Goal: Task Accomplishment & Management: Use online tool/utility

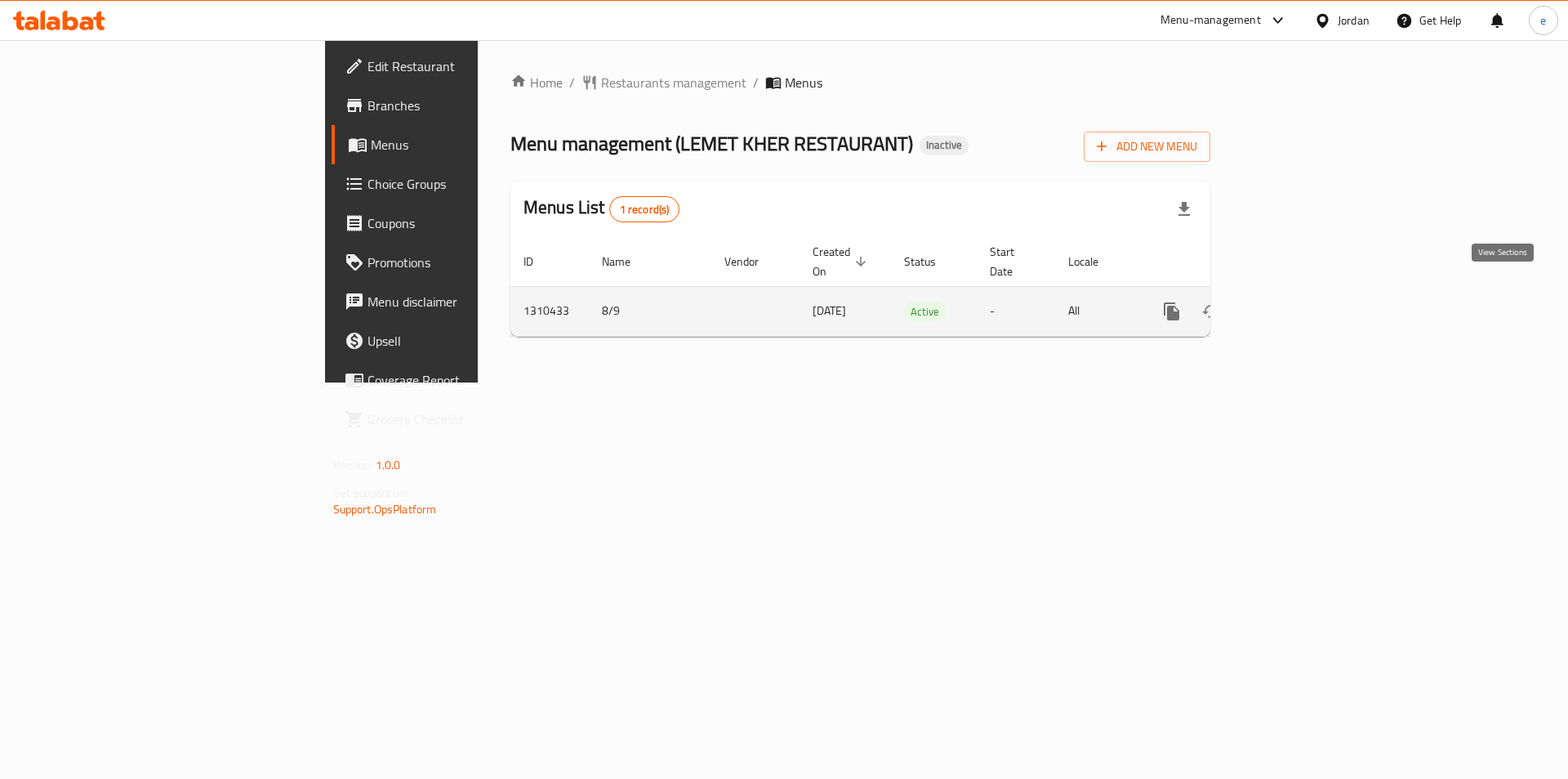
click at [1300, 302] on icon "enhanced table" at bounding box center [1290, 311] width 20 height 20
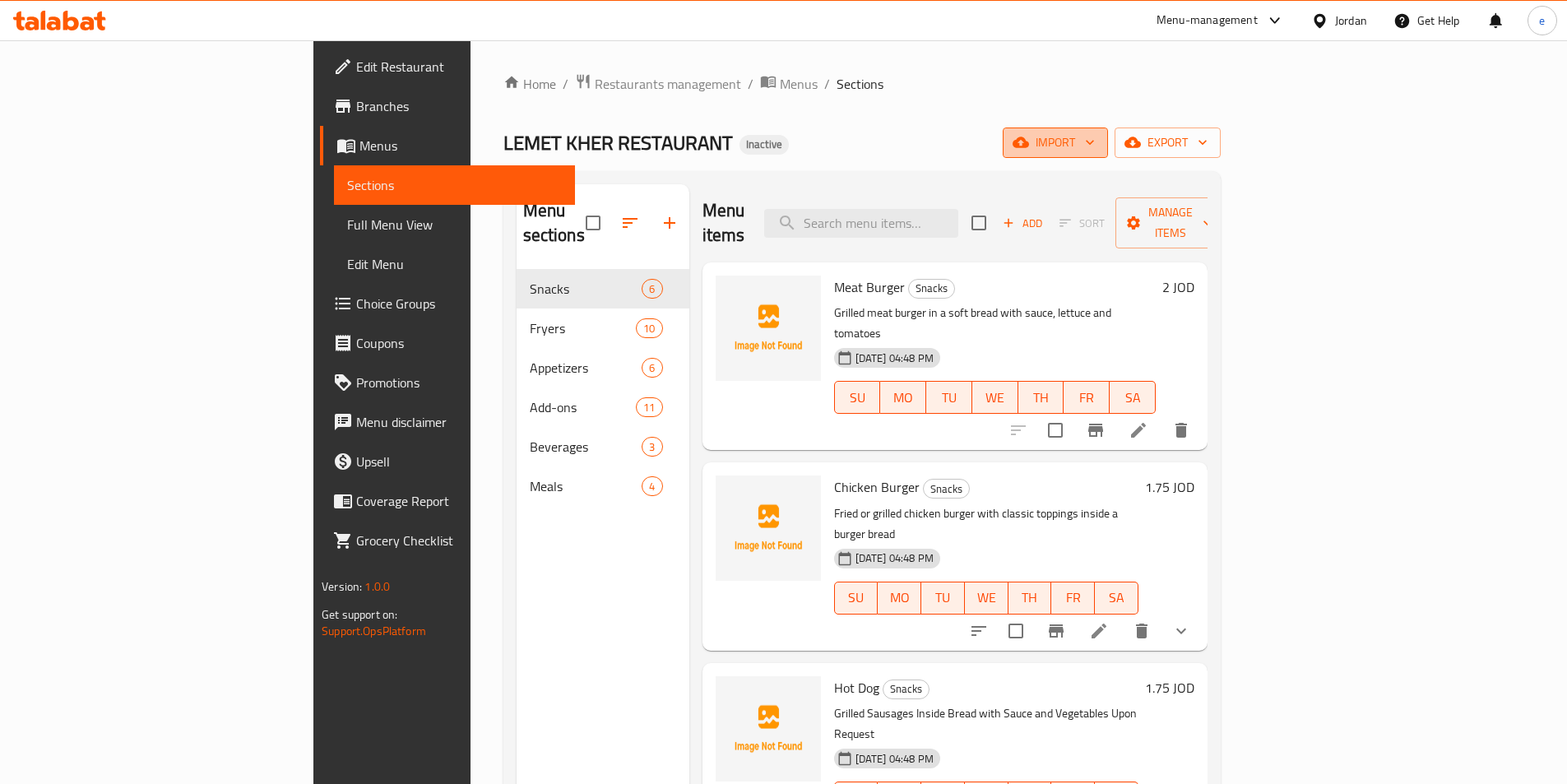
click at [1094, 141] on icon "button" at bounding box center [1090, 143] width 8 height 5
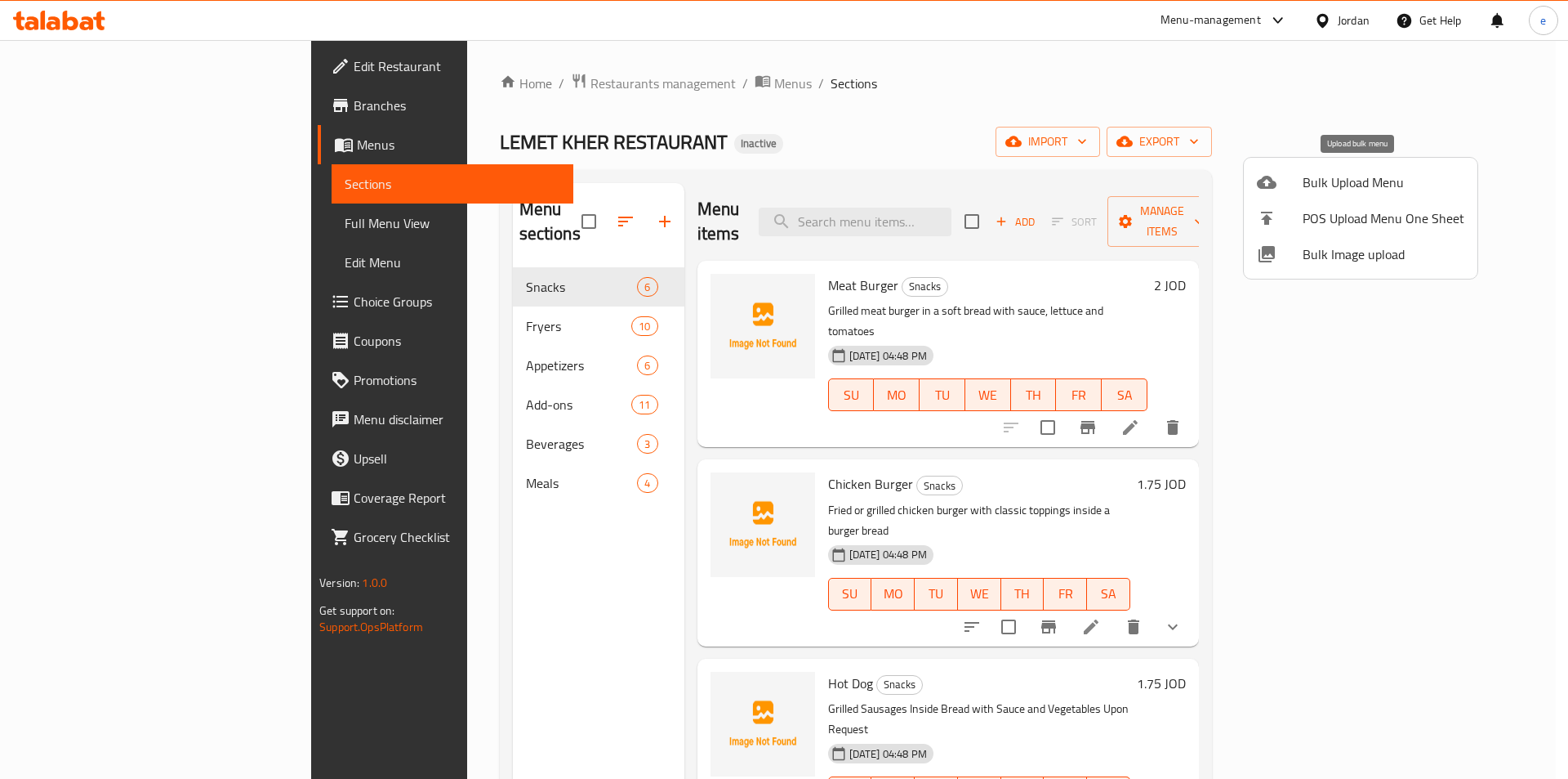
click at [1313, 183] on span "Bulk Upload Menu" at bounding box center [1384, 182] width 162 height 20
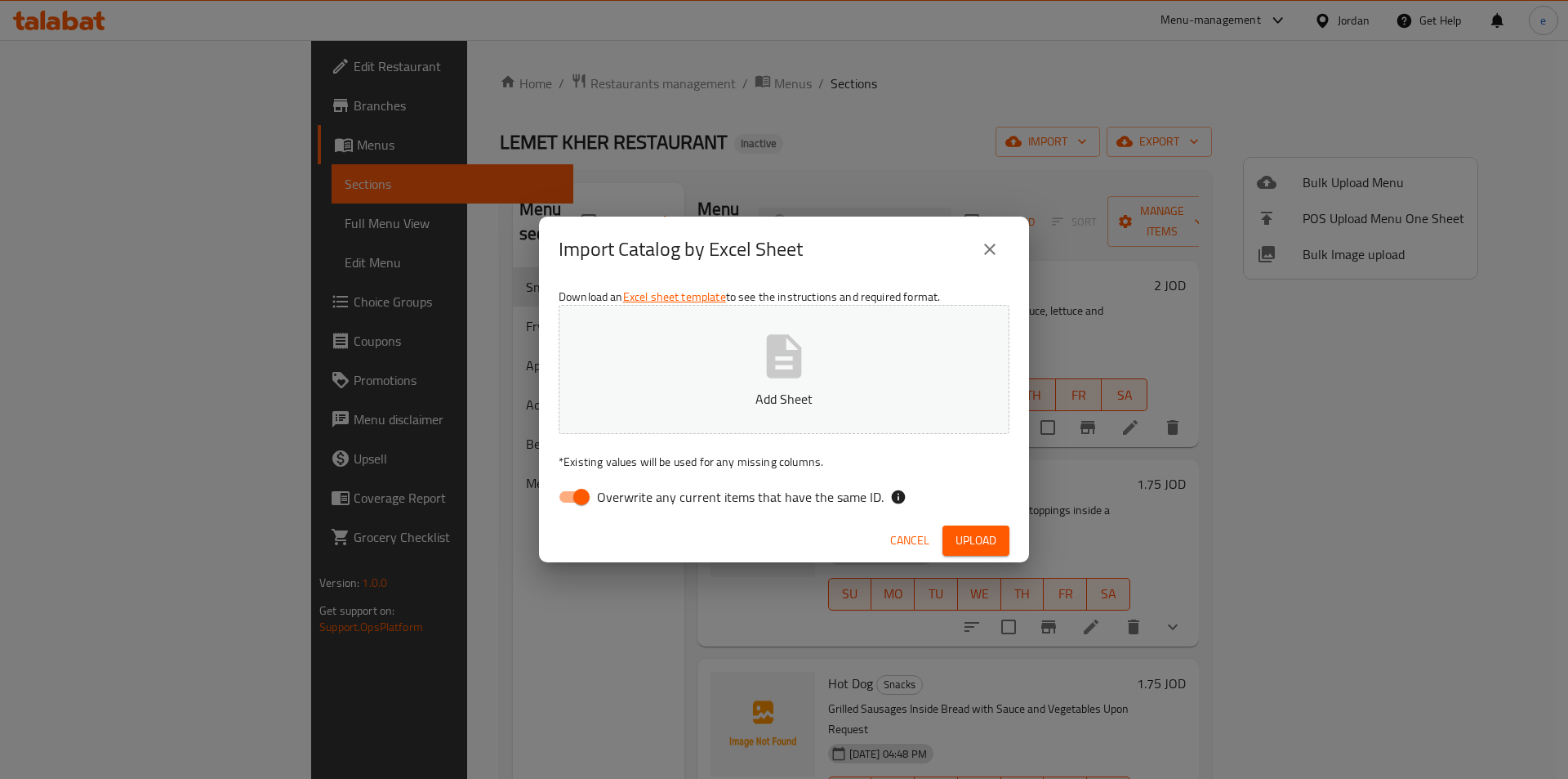
click at [612, 494] on span "Overwrite any current items that have the same ID." at bounding box center [740, 496] width 287 height 20
click at [612, 494] on input "Overwrite any current items that have the same ID." at bounding box center [582, 496] width 93 height 31
checkbox input "false"
click at [682, 396] on p "Add Sheet" at bounding box center [784, 398] width 401 height 20
click at [965, 531] on span "Upload" at bounding box center [975, 540] width 40 height 21
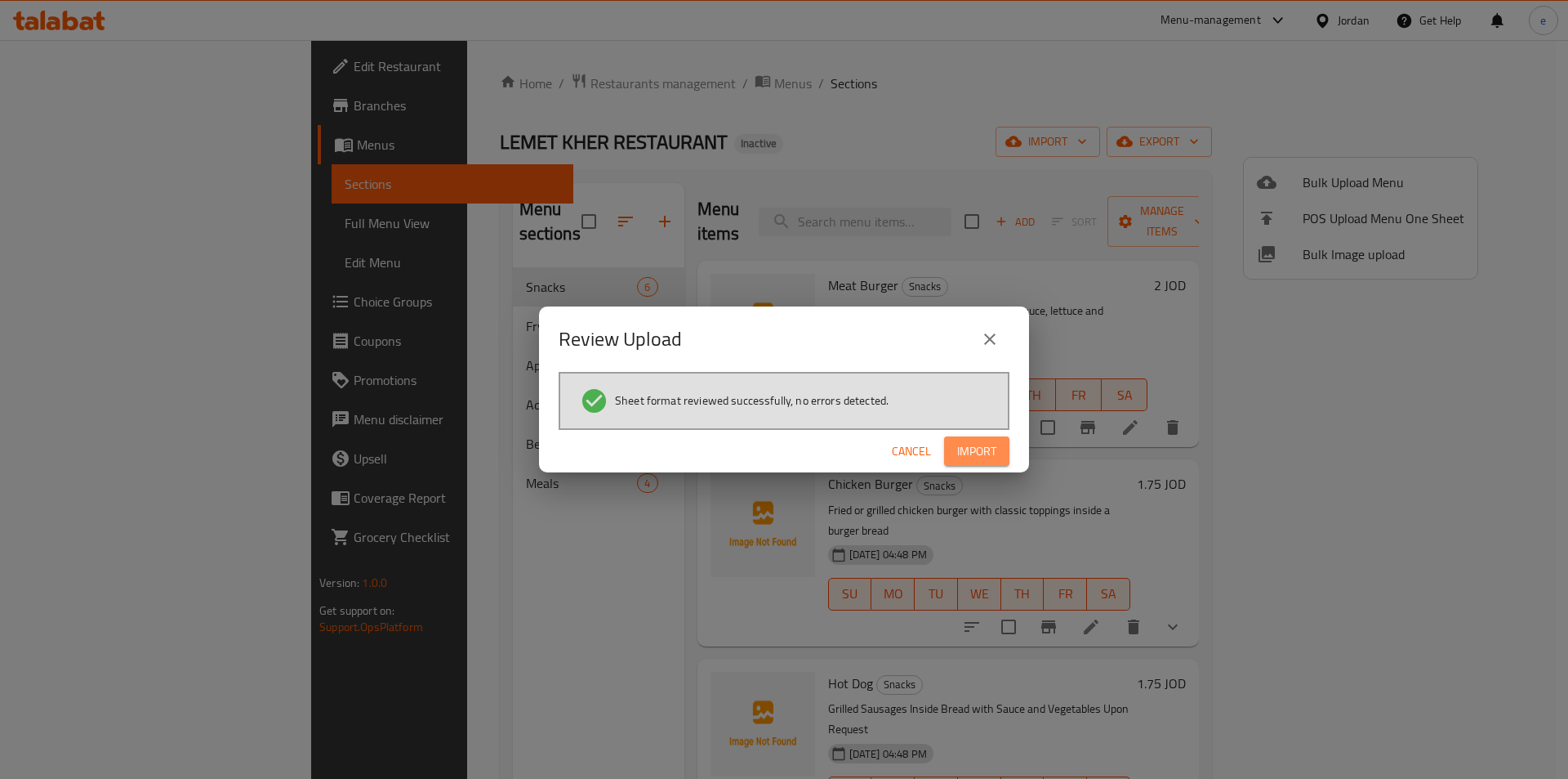
click at [974, 454] on span "Import" at bounding box center [977, 452] width 40 height 21
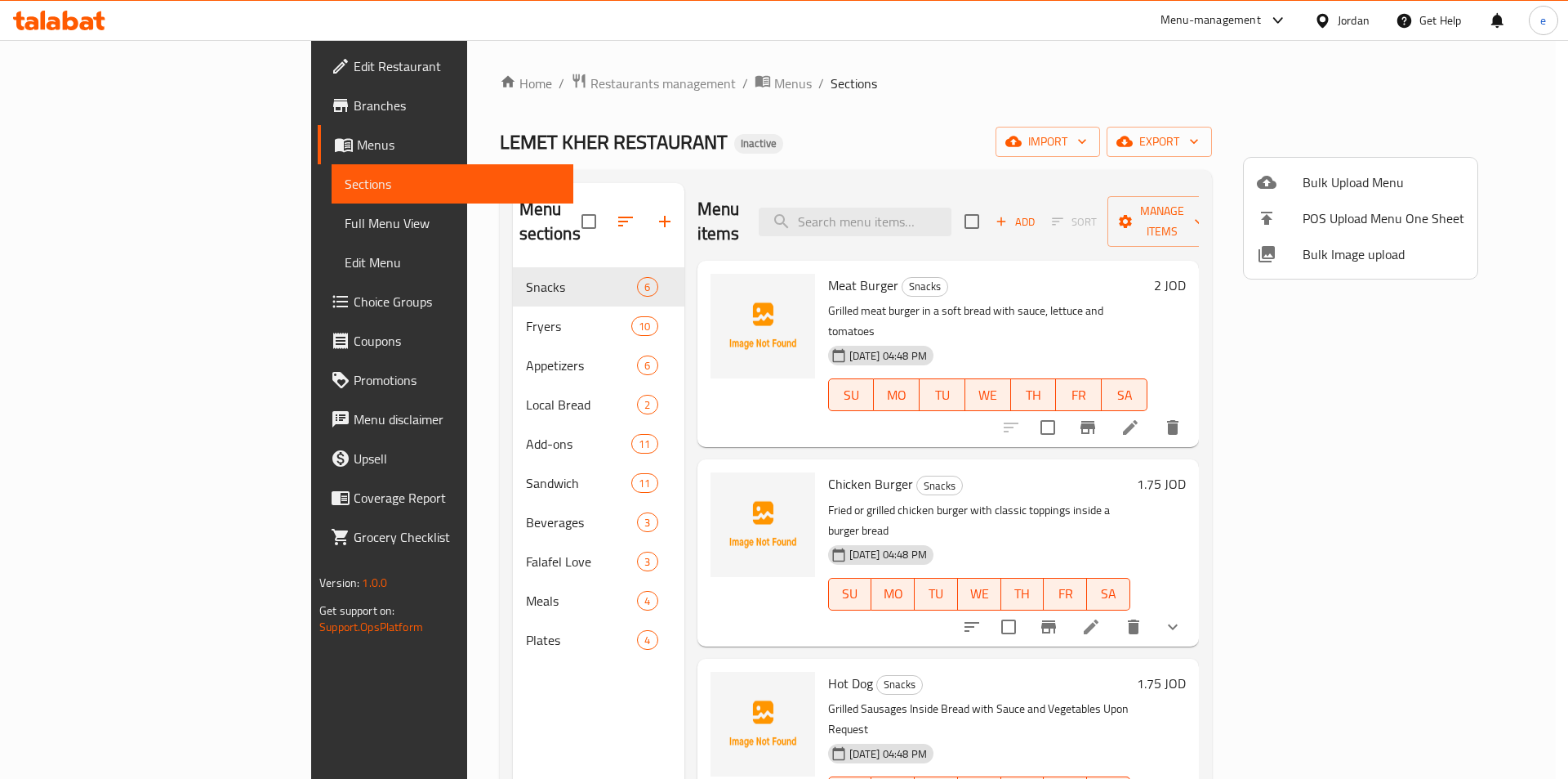
click at [1144, 140] on div at bounding box center [784, 390] width 1568 height 779
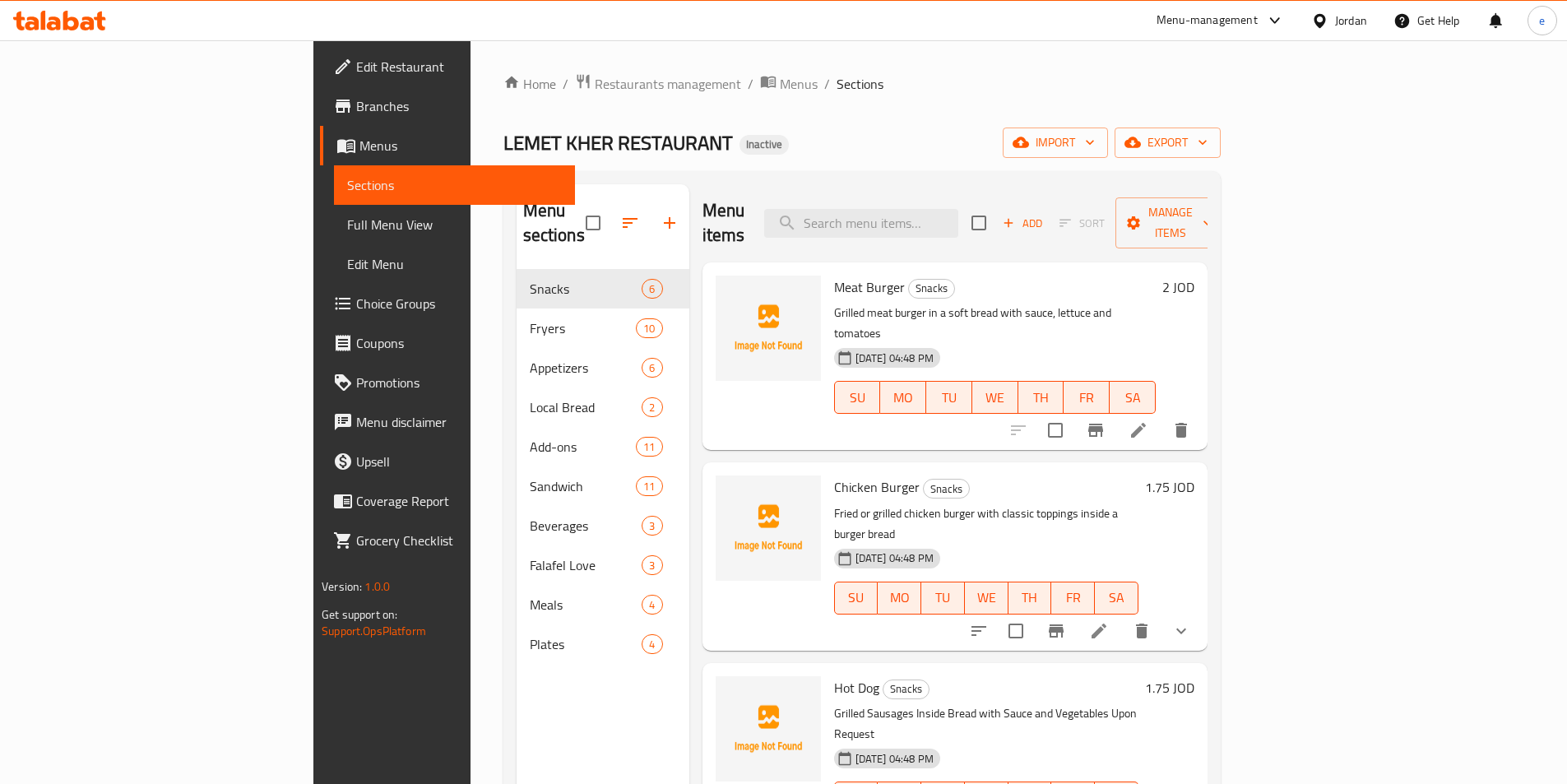
click at [347, 227] on span "Full Menu View" at bounding box center [454, 224] width 214 height 20
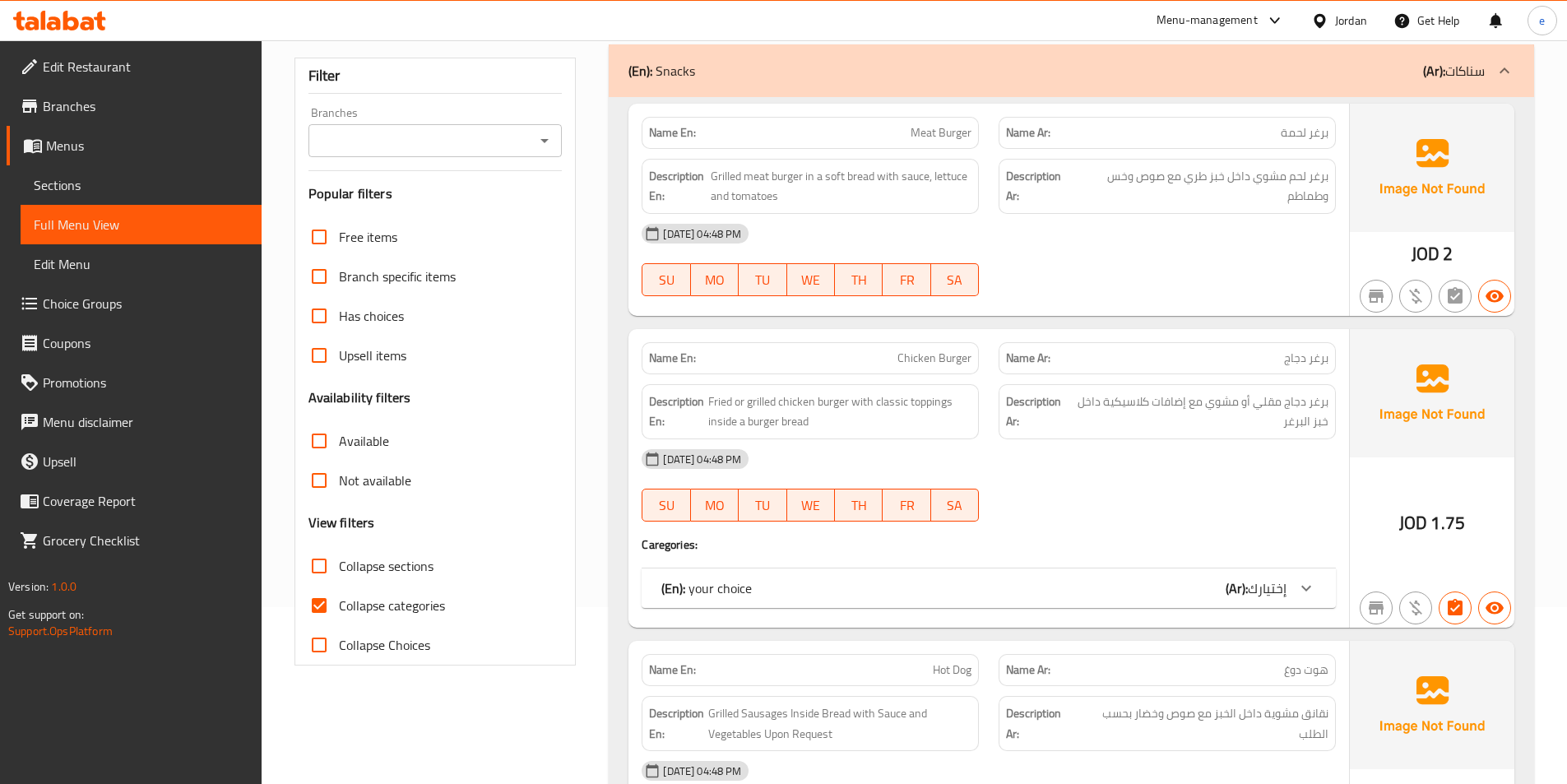
scroll to position [329, 0]
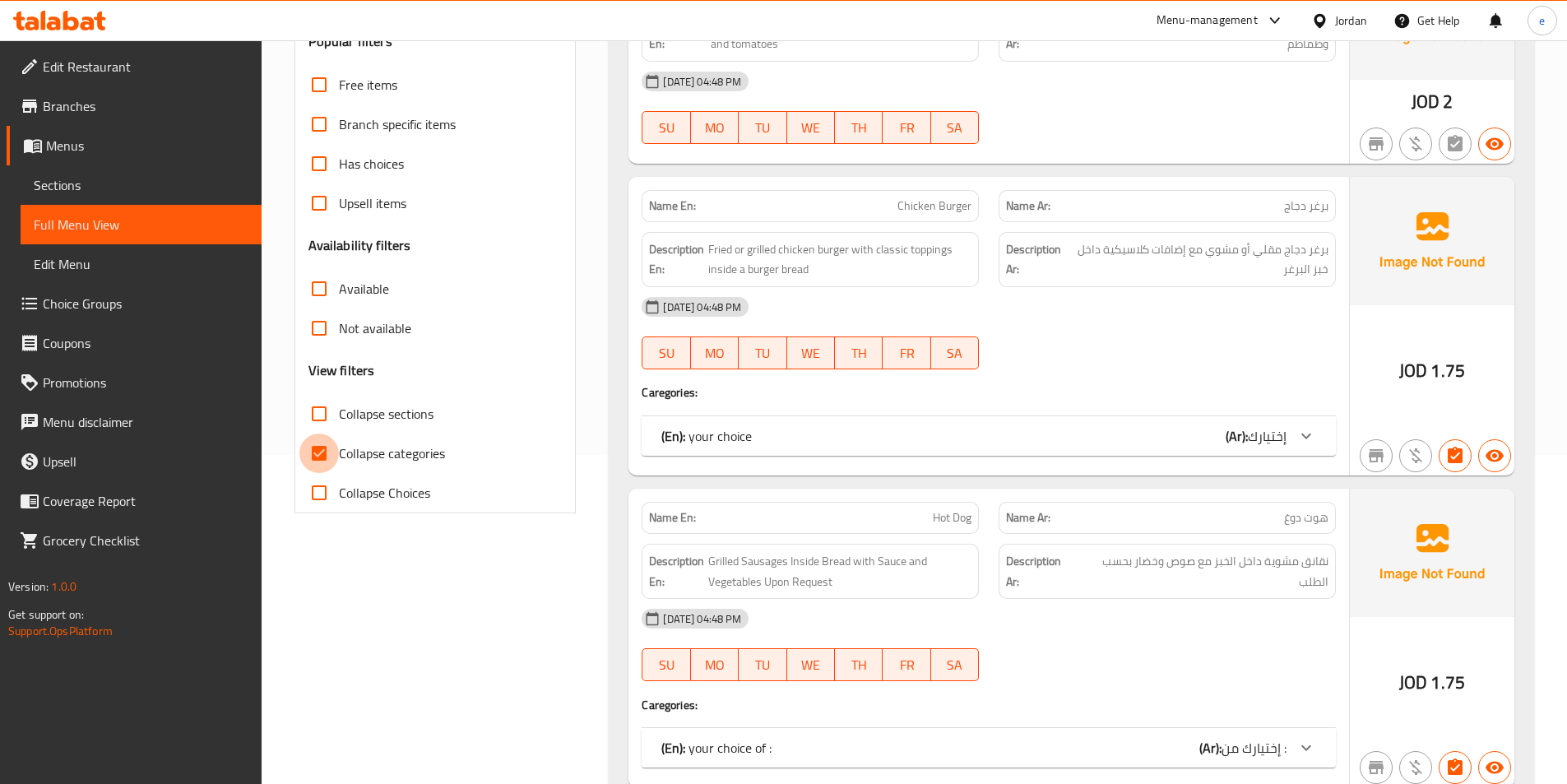
click at [317, 458] on input "Collapse categories" at bounding box center [319, 454] width 40 height 40
checkbox input "false"
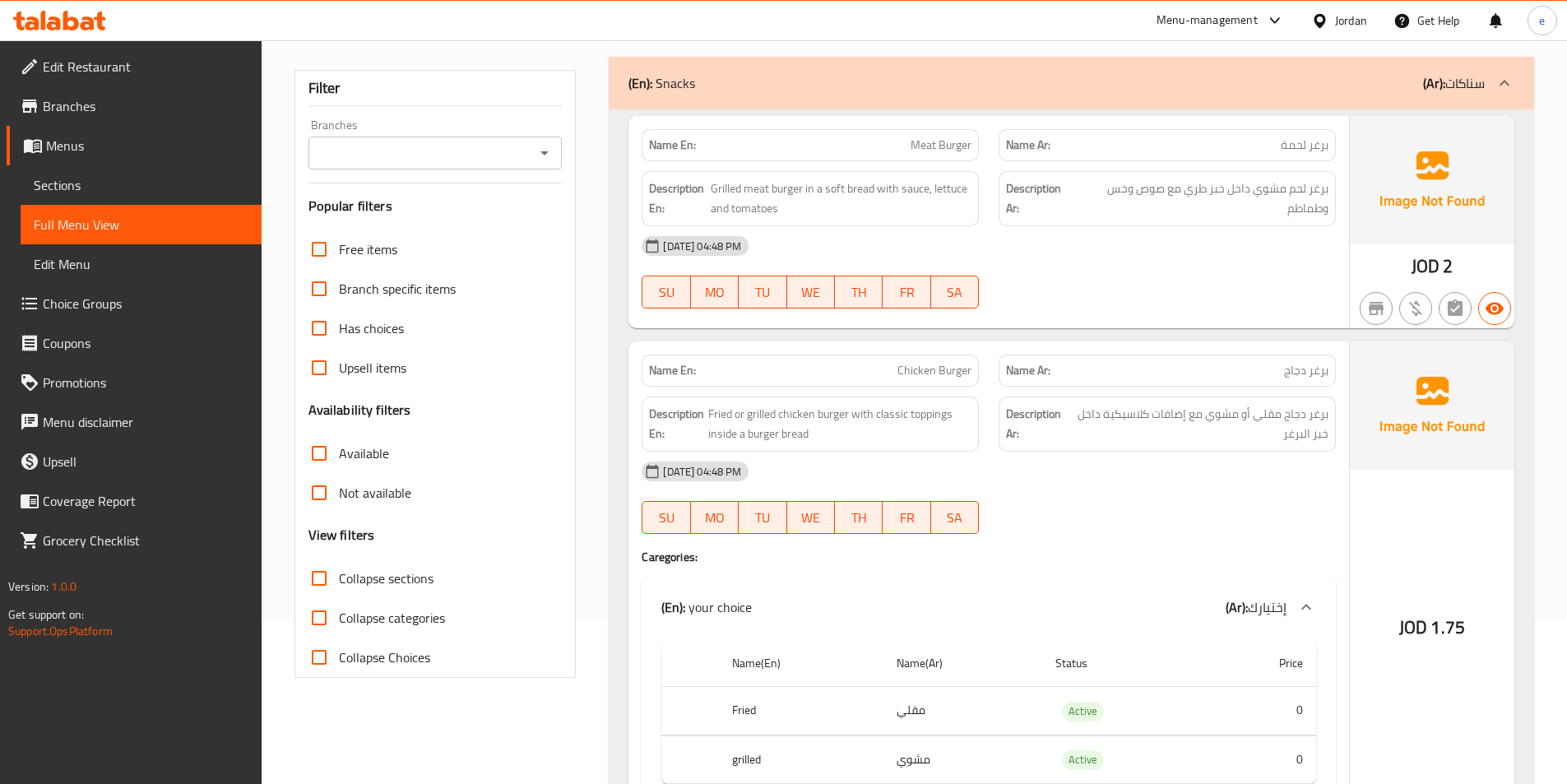
scroll to position [0, 0]
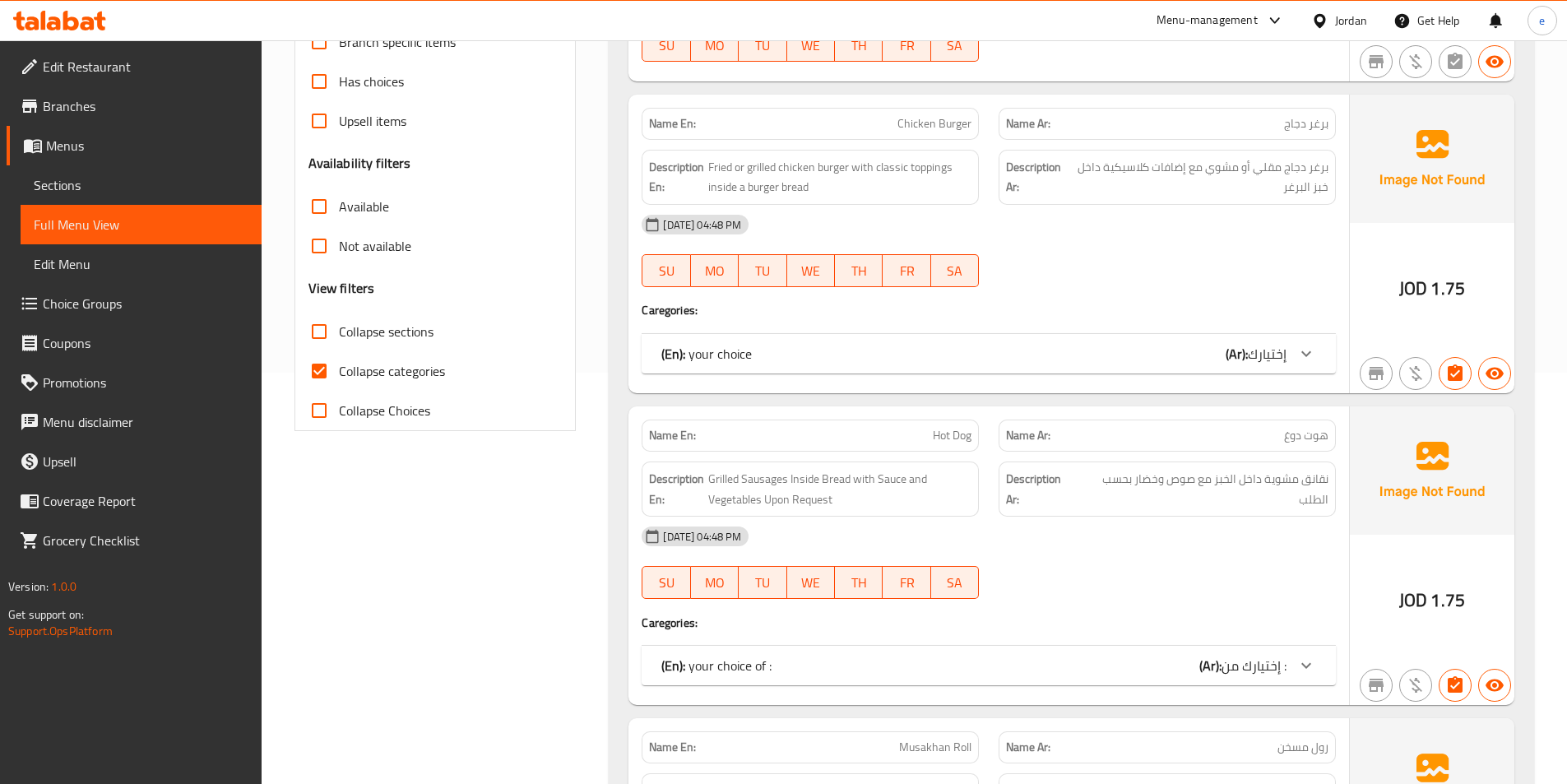
scroll to position [165, 0]
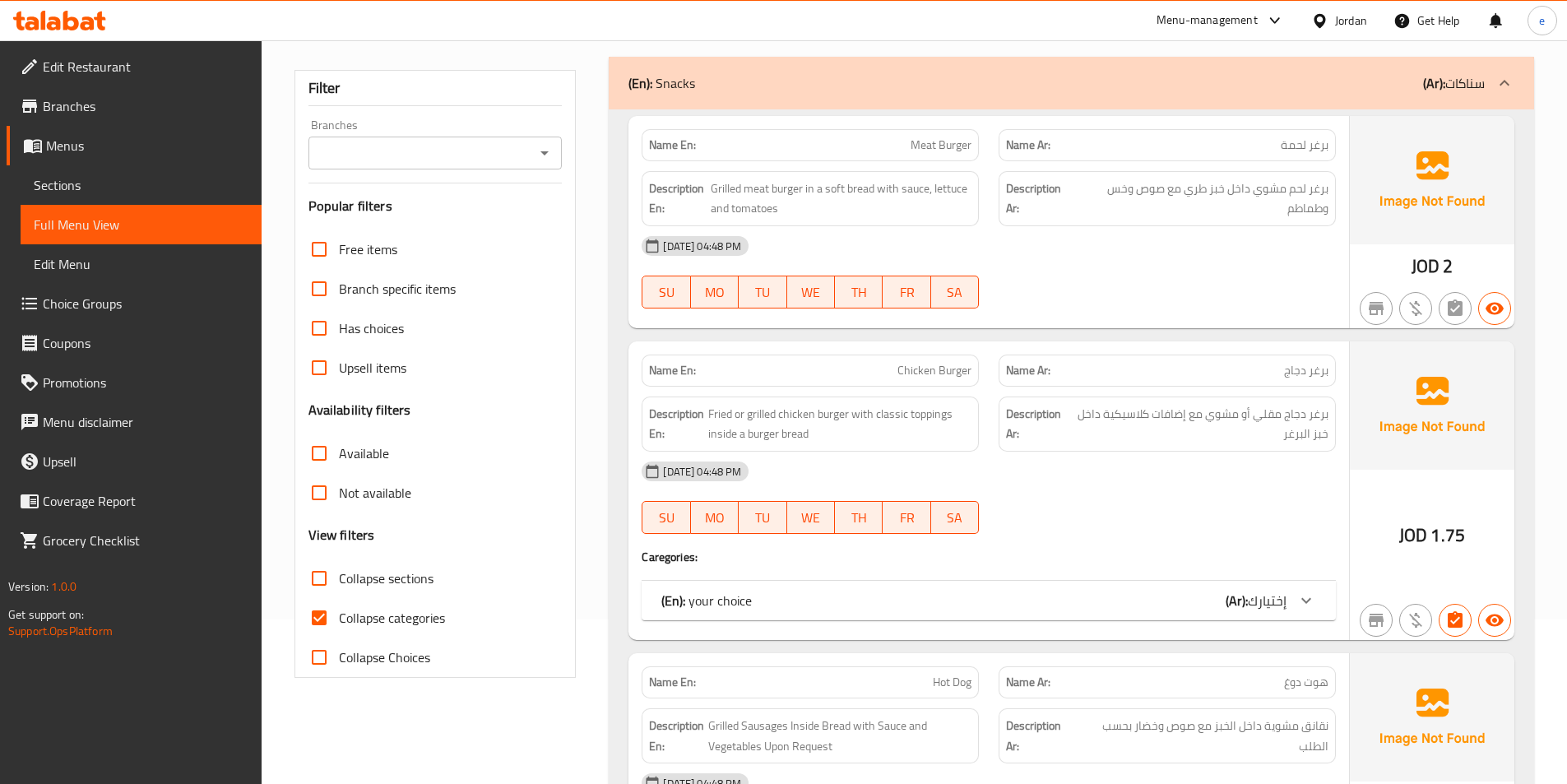
click at [376, 617] on span "Collapse categories" at bounding box center [392, 617] width 106 height 20
click at [339, 617] on input "Collapse categories" at bounding box center [319, 617] width 40 height 40
checkbox input "false"
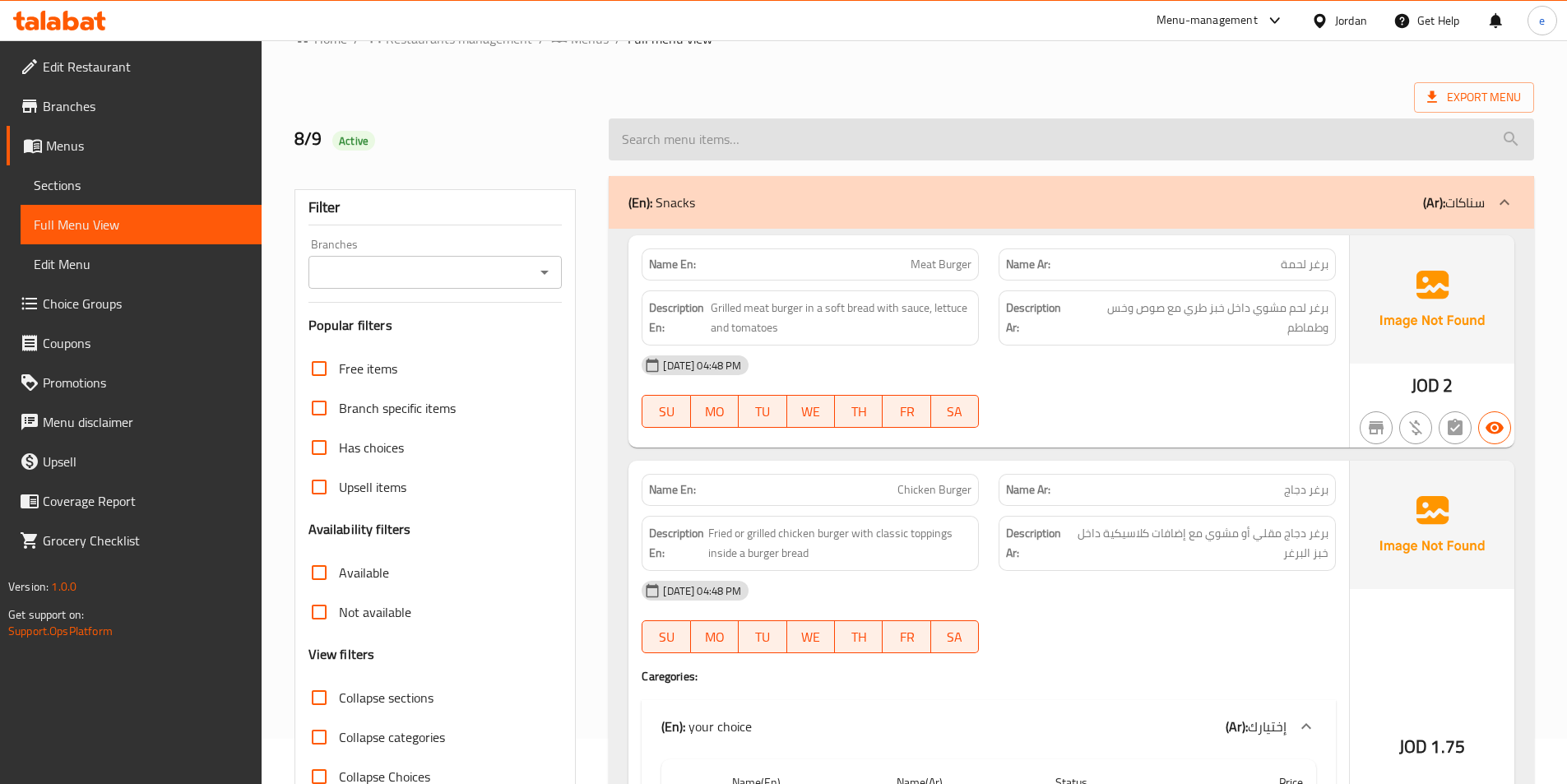
scroll to position [0, 0]
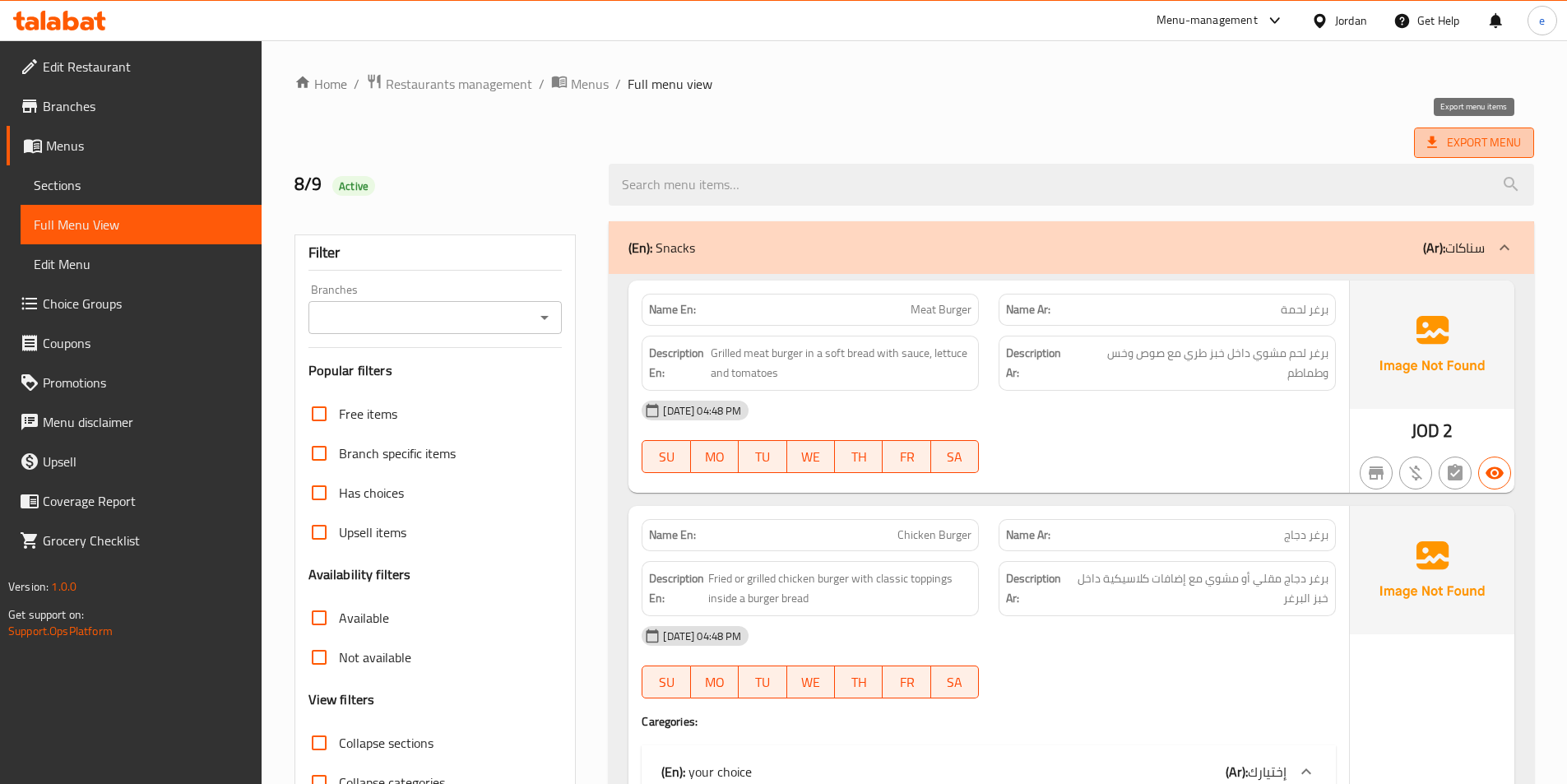
click at [1498, 141] on span "Export Menu" at bounding box center [1474, 143] width 94 height 21
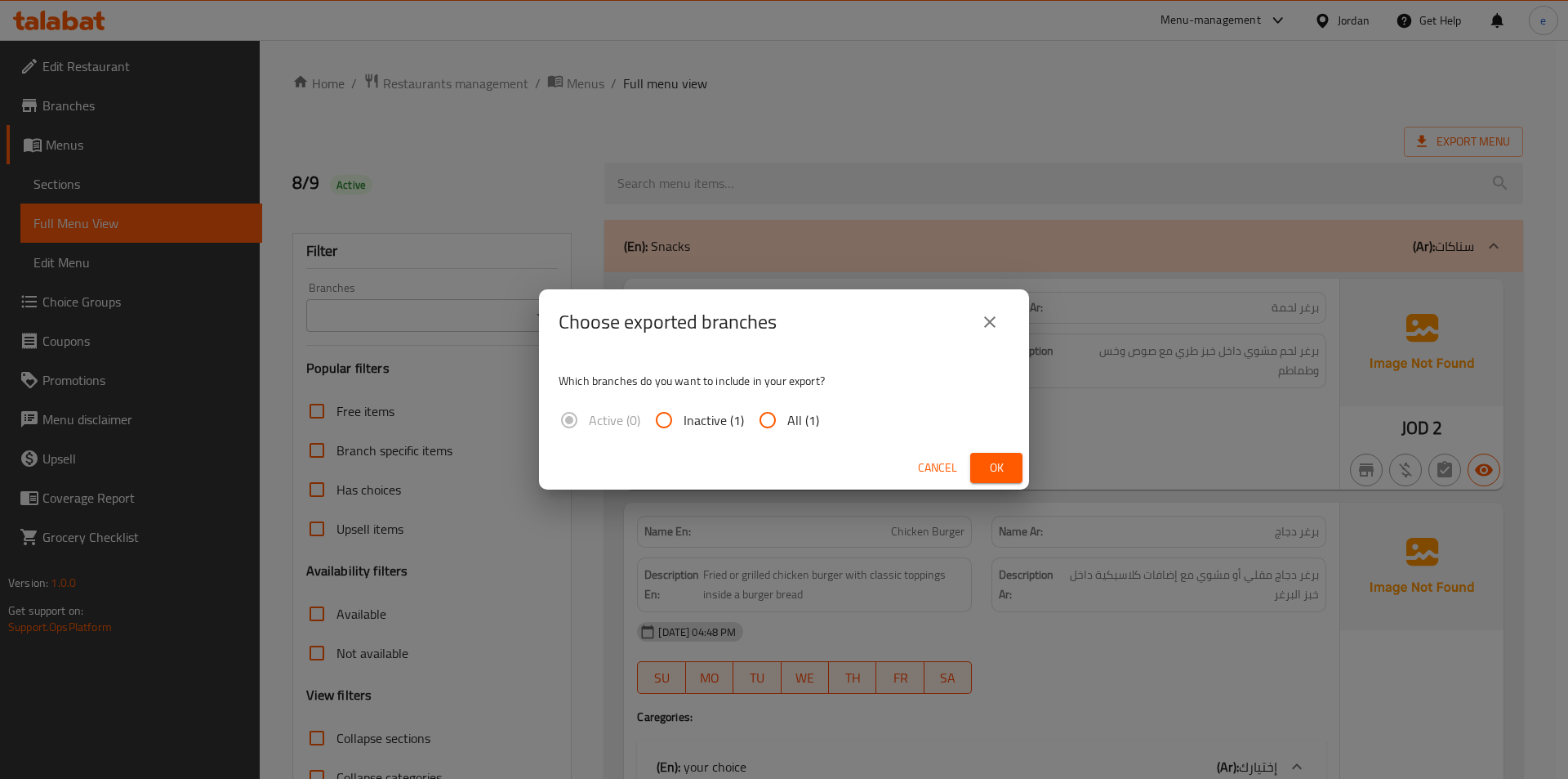
click at [796, 421] on span "All (1)" at bounding box center [803, 420] width 32 height 20
click at [787, 421] on input "All (1)" at bounding box center [768, 421] width 40 height 40
radio input "true"
click at [999, 452] on div "Cancel Ok" at bounding box center [784, 468] width 490 height 43
click at [988, 473] on span "Ok" at bounding box center [997, 468] width 26 height 21
